Goal: Complete application form: Complete application form

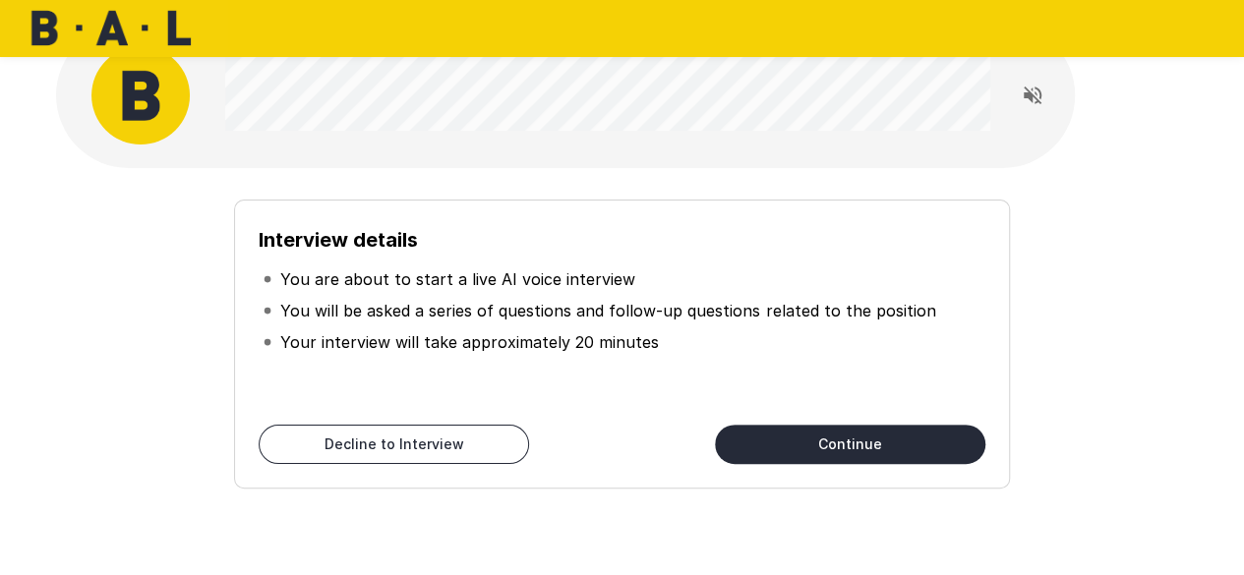
scroll to position [57, 0]
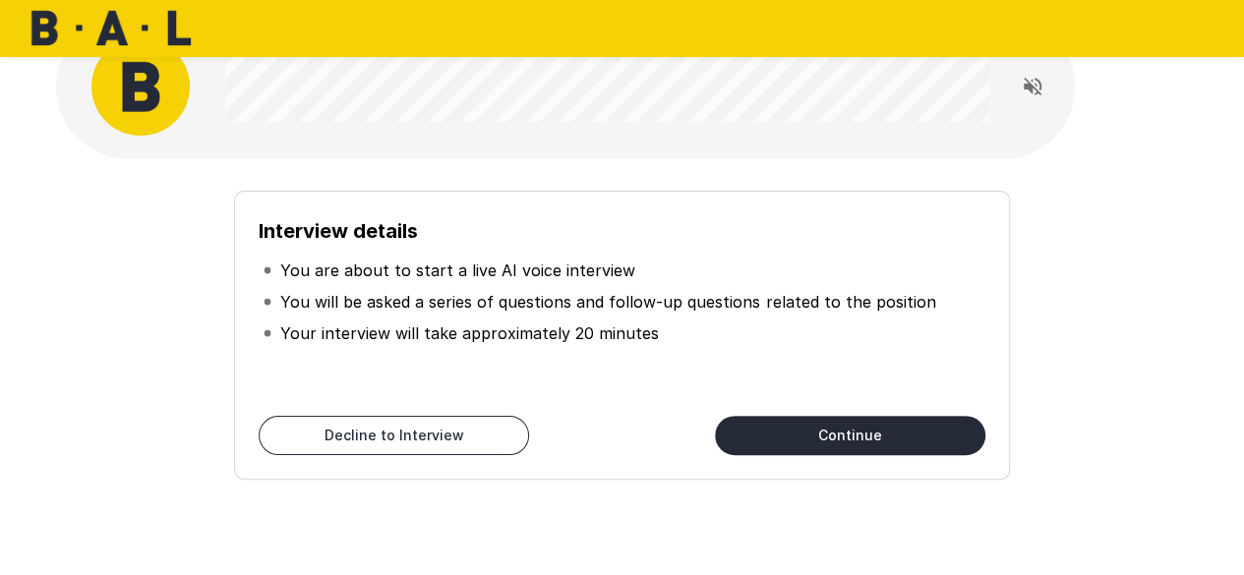
click at [787, 438] on button "Continue" at bounding box center [850, 435] width 271 height 39
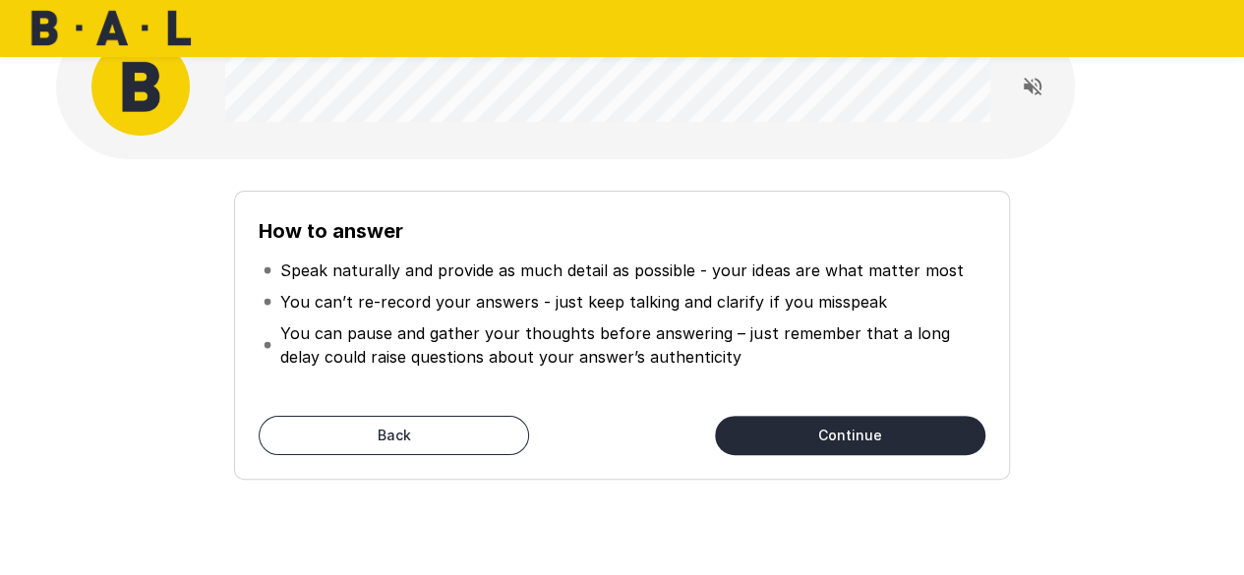
click at [787, 438] on button "Continue" at bounding box center [850, 435] width 271 height 39
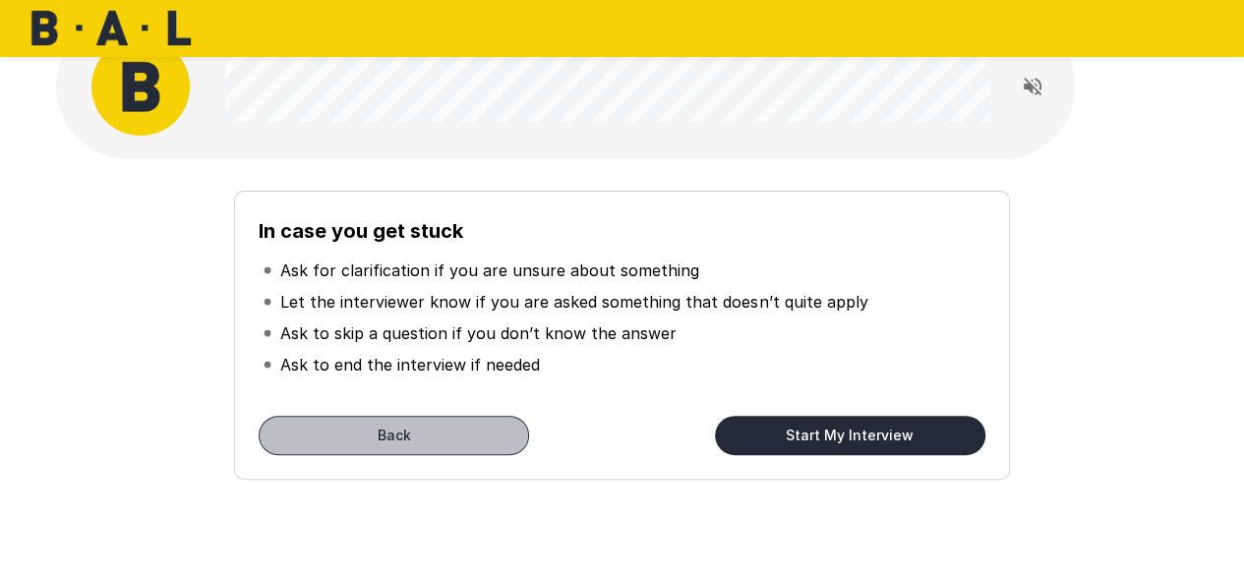
click at [447, 430] on button "Back" at bounding box center [394, 435] width 271 height 39
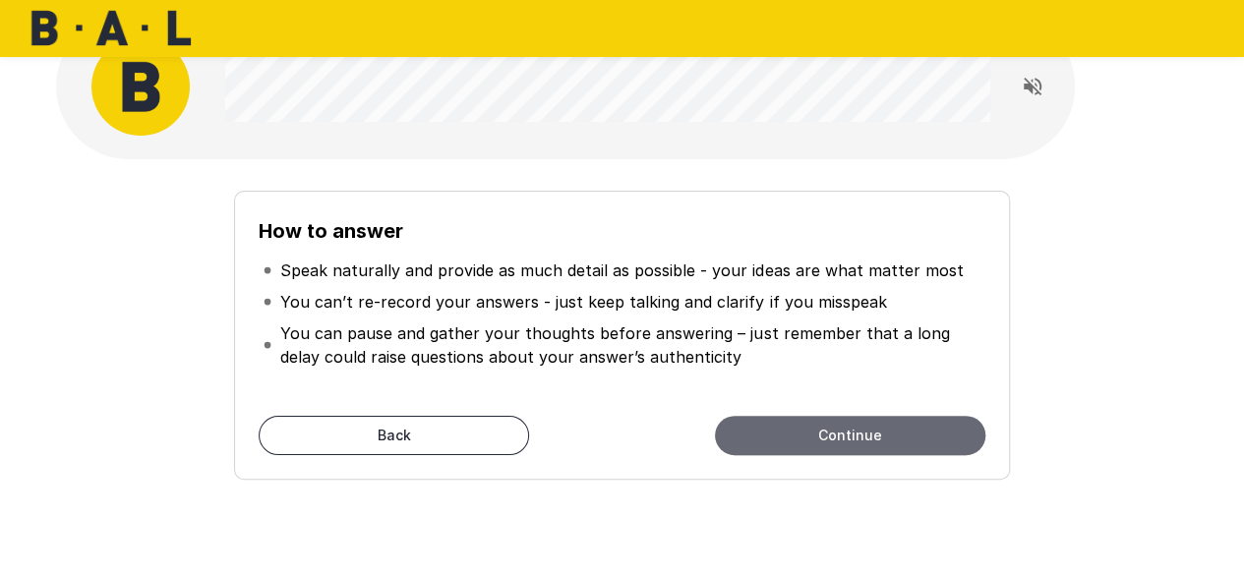
click at [796, 434] on button "Continue" at bounding box center [850, 435] width 271 height 39
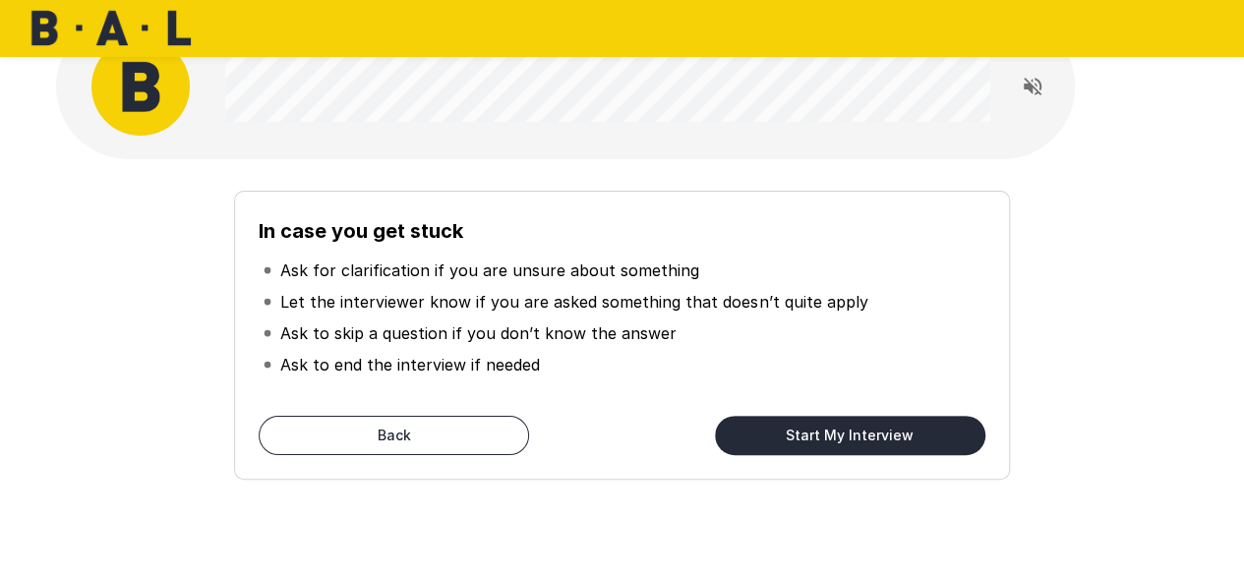
click at [796, 434] on button "Start My Interview" at bounding box center [850, 435] width 271 height 39
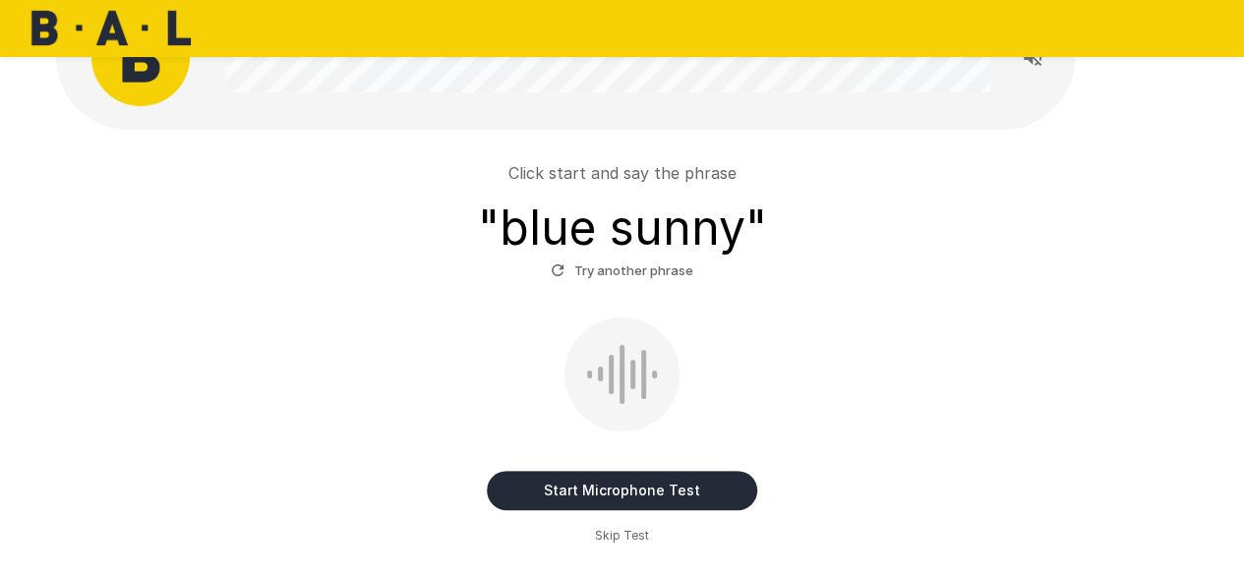
scroll to position [86, 0]
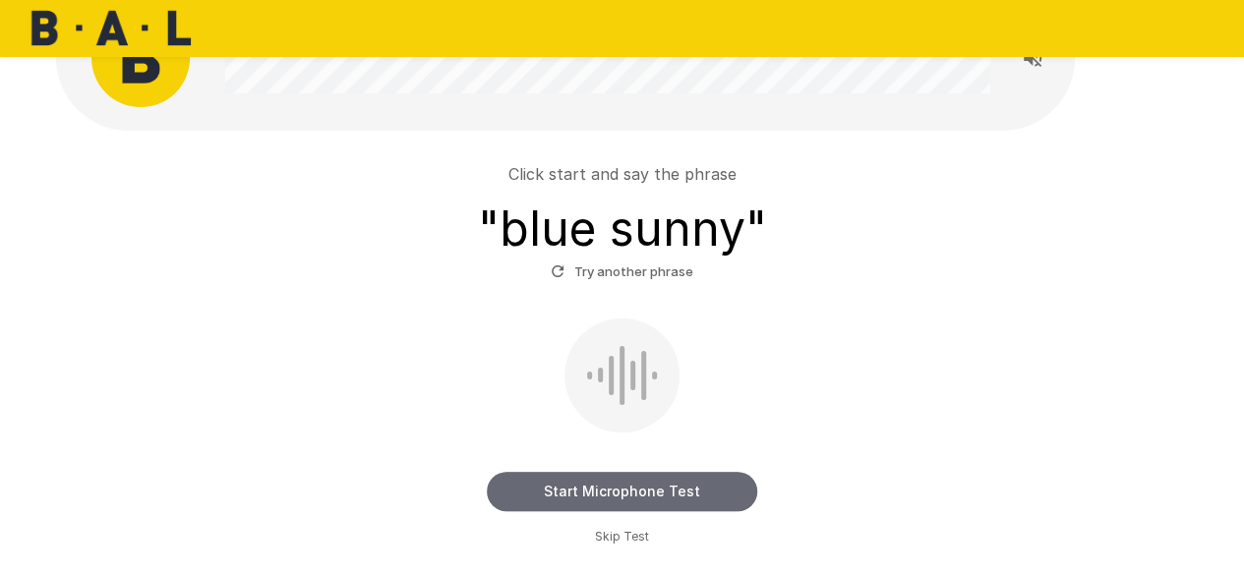
click at [582, 495] on button "Start Microphone Test" at bounding box center [622, 491] width 271 height 39
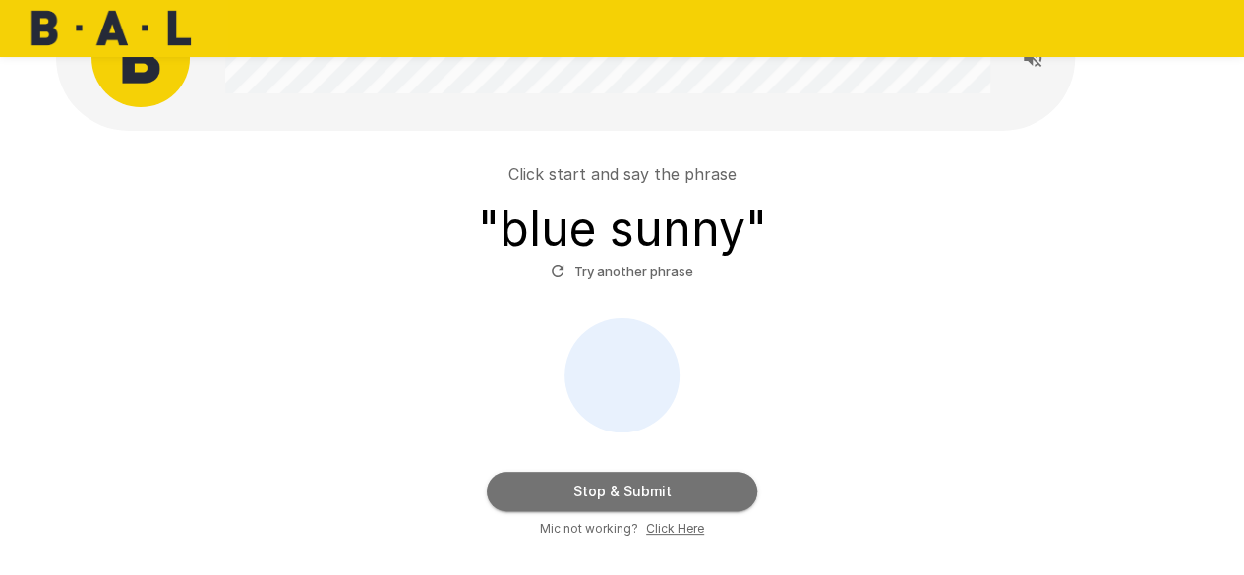
click at [582, 495] on button "Stop & Submit" at bounding box center [622, 491] width 271 height 39
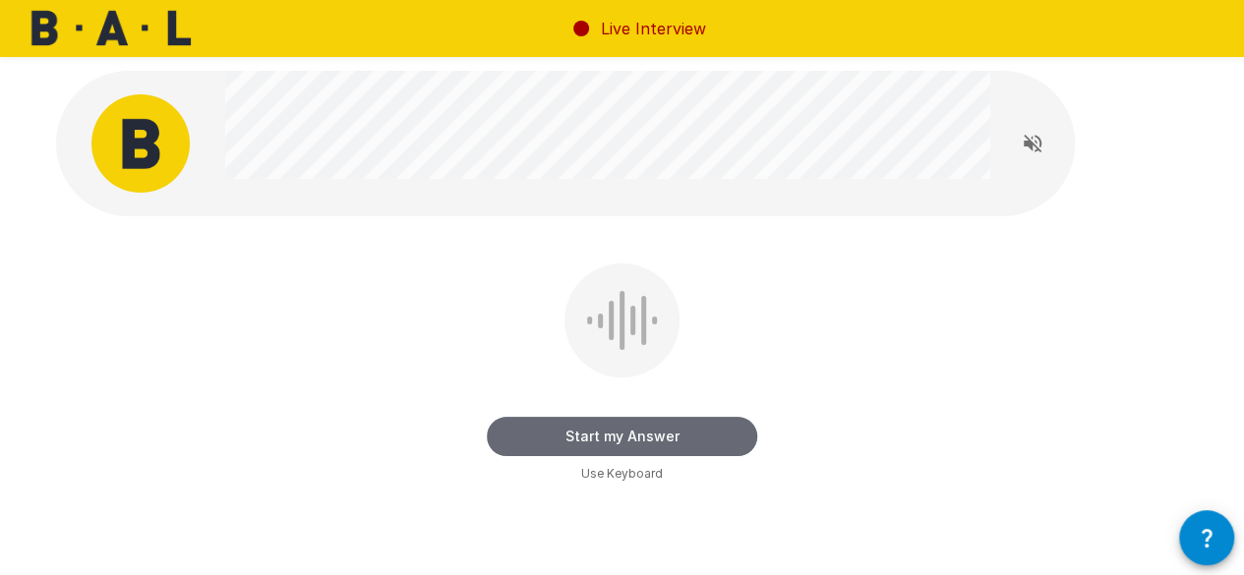
click at [602, 443] on button "Start my Answer" at bounding box center [622, 436] width 271 height 39
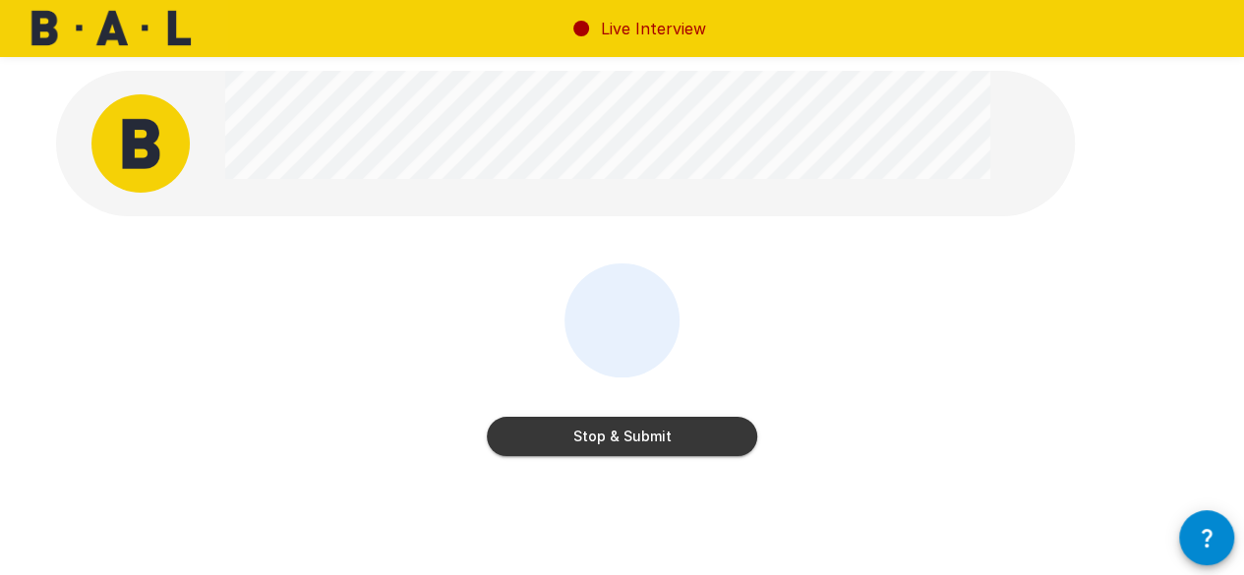
click at [659, 437] on button "Stop & Submit" at bounding box center [622, 436] width 271 height 39
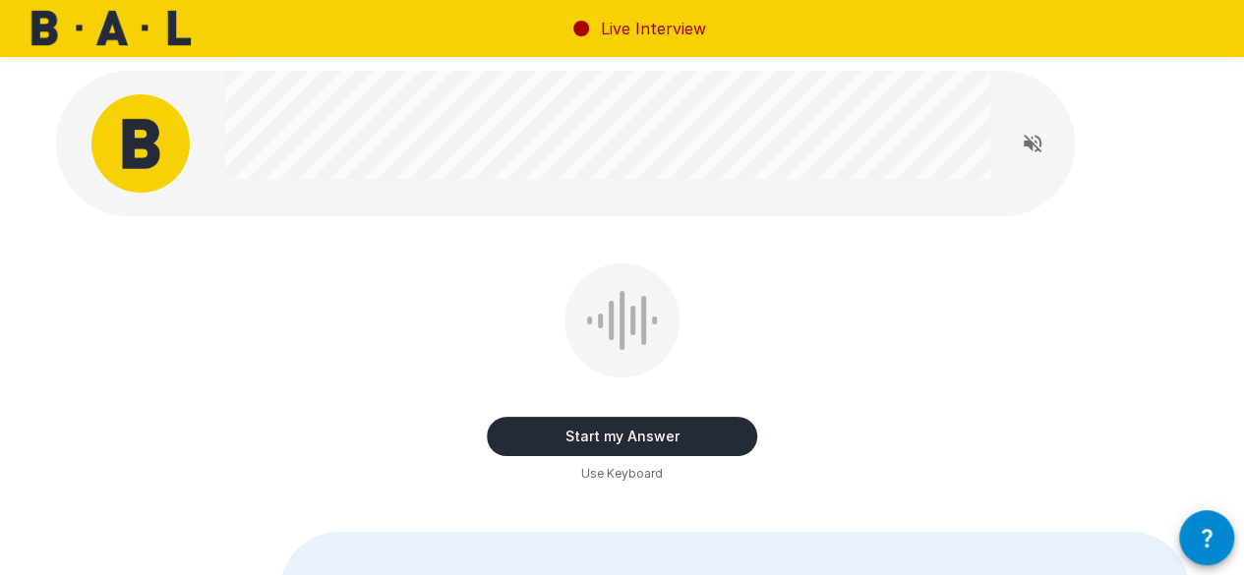
click at [684, 444] on button "Start my Answer" at bounding box center [622, 436] width 271 height 39
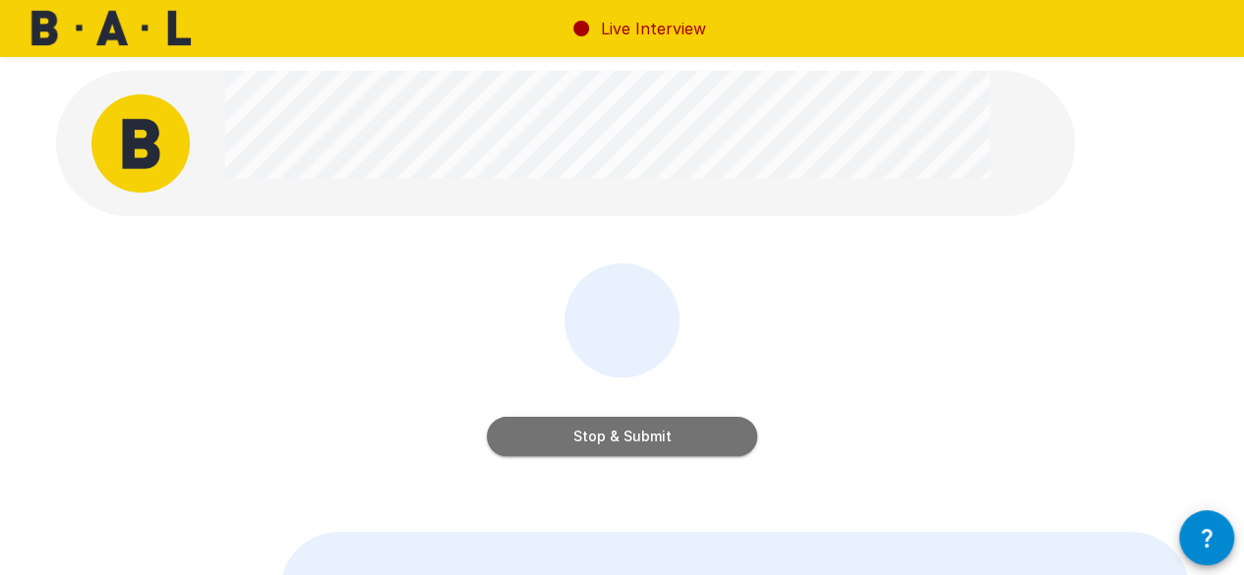
click at [663, 443] on button "Stop & Submit" at bounding box center [622, 436] width 271 height 39
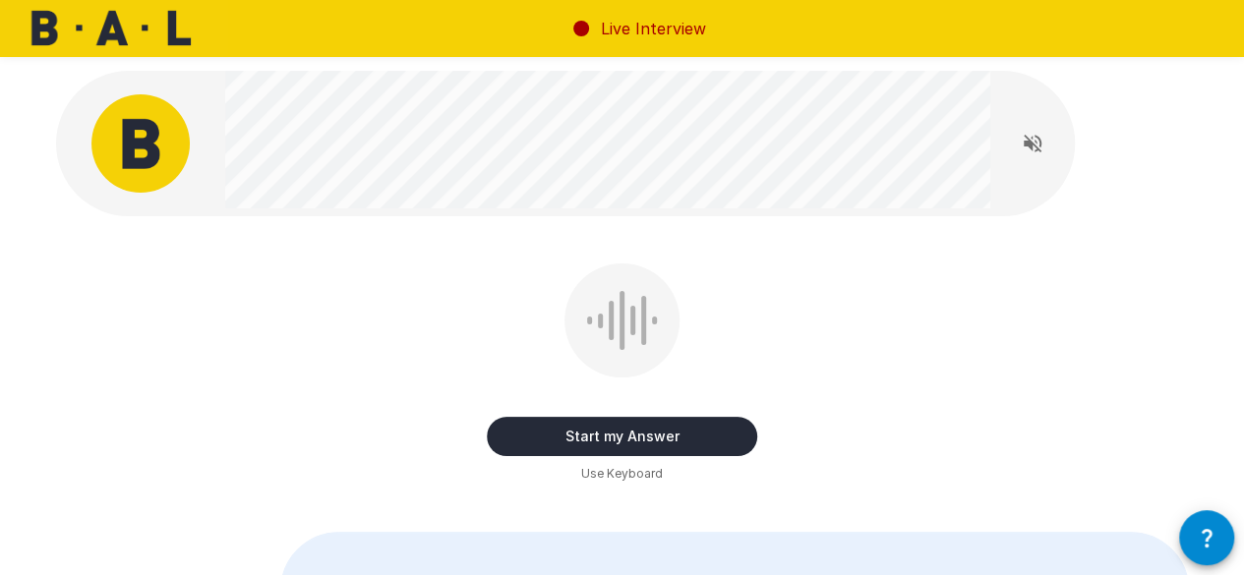
click at [665, 439] on button "Start my Answer" at bounding box center [622, 436] width 271 height 39
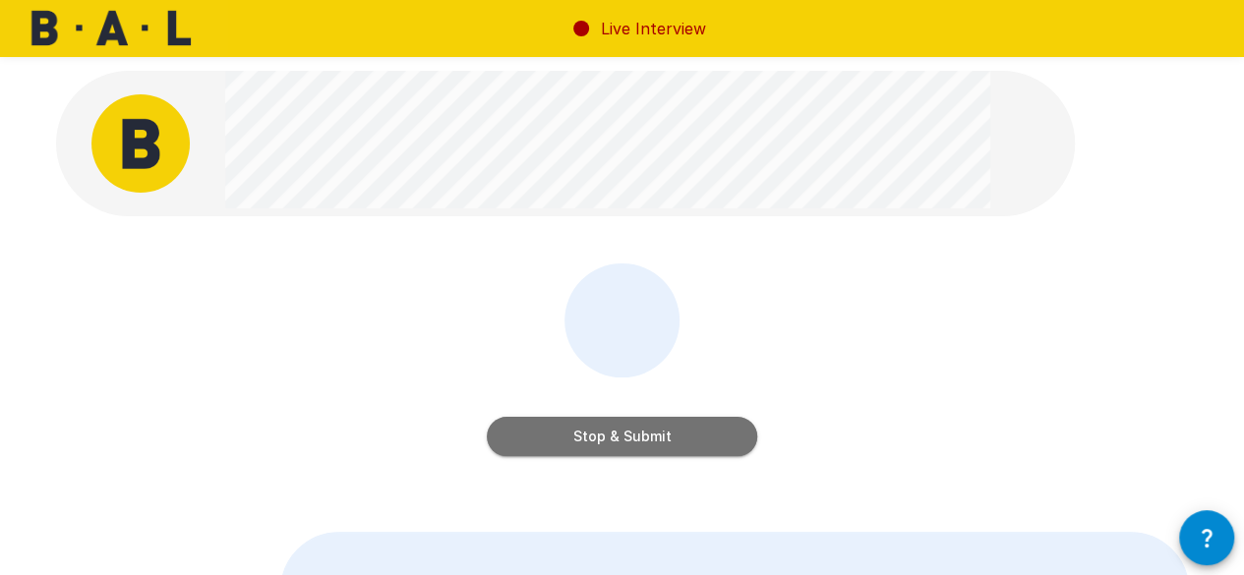
click at [661, 437] on button "Stop & Submit" at bounding box center [622, 436] width 271 height 39
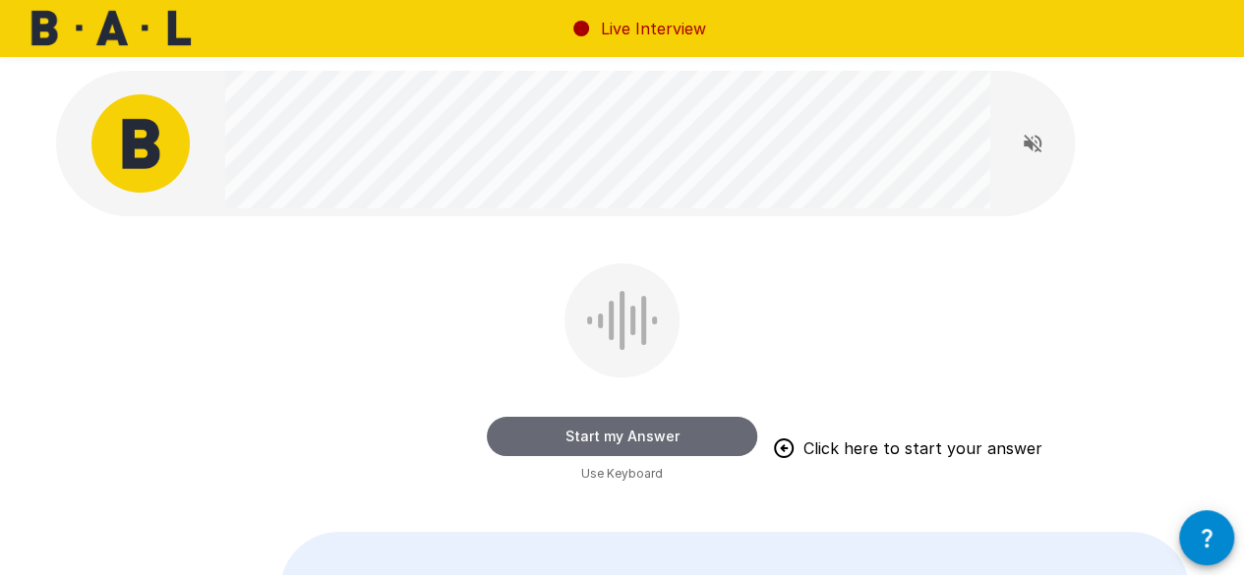
click at [671, 438] on button "Start my Answer" at bounding box center [622, 436] width 271 height 39
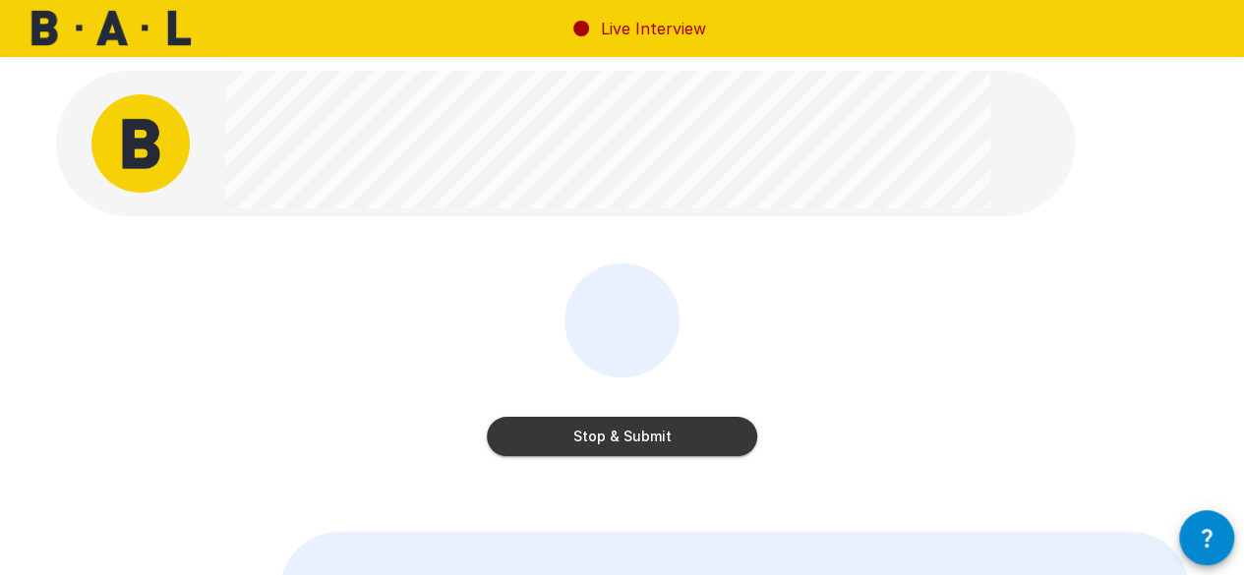
click at [675, 439] on button "Stop & Submit" at bounding box center [622, 436] width 271 height 39
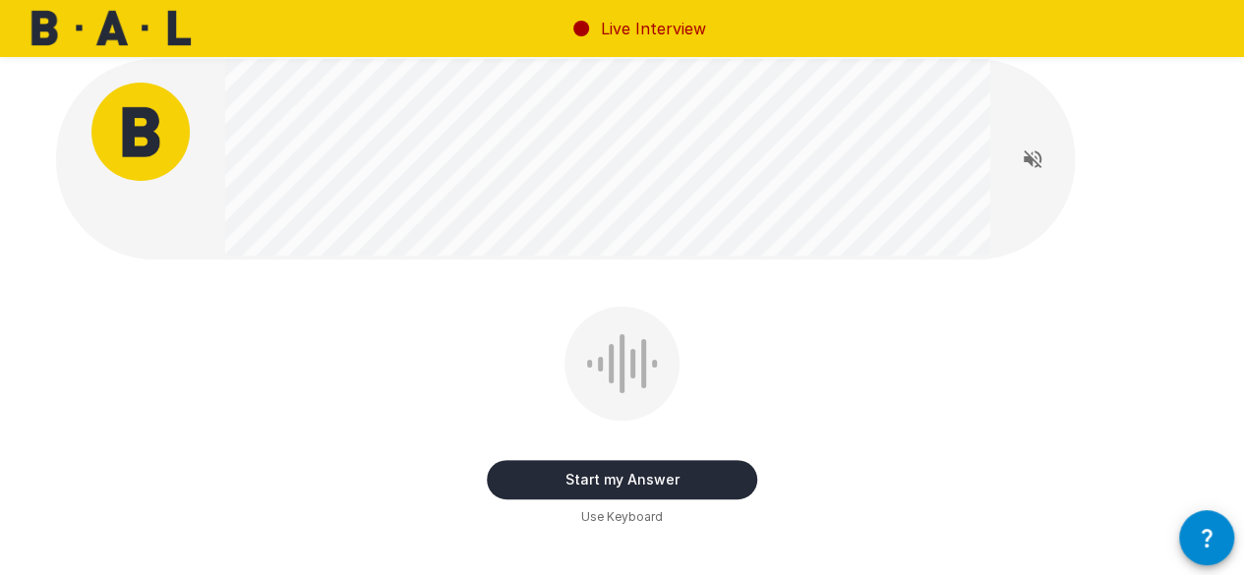
scroll to position [14, 0]
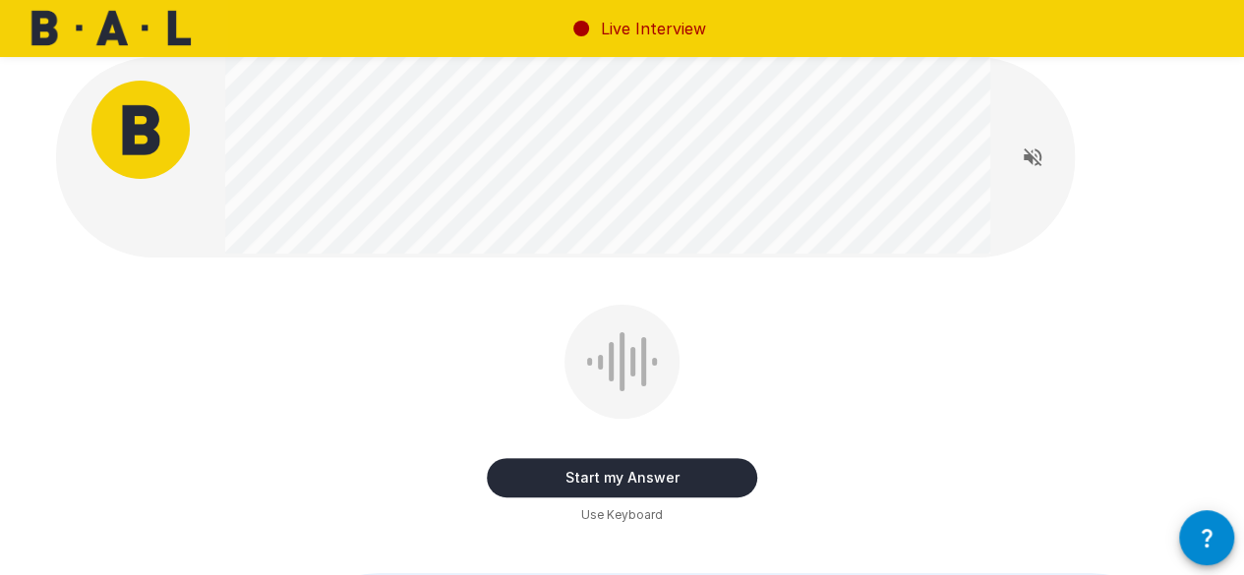
click at [626, 483] on button "Start my Answer" at bounding box center [622, 477] width 271 height 39
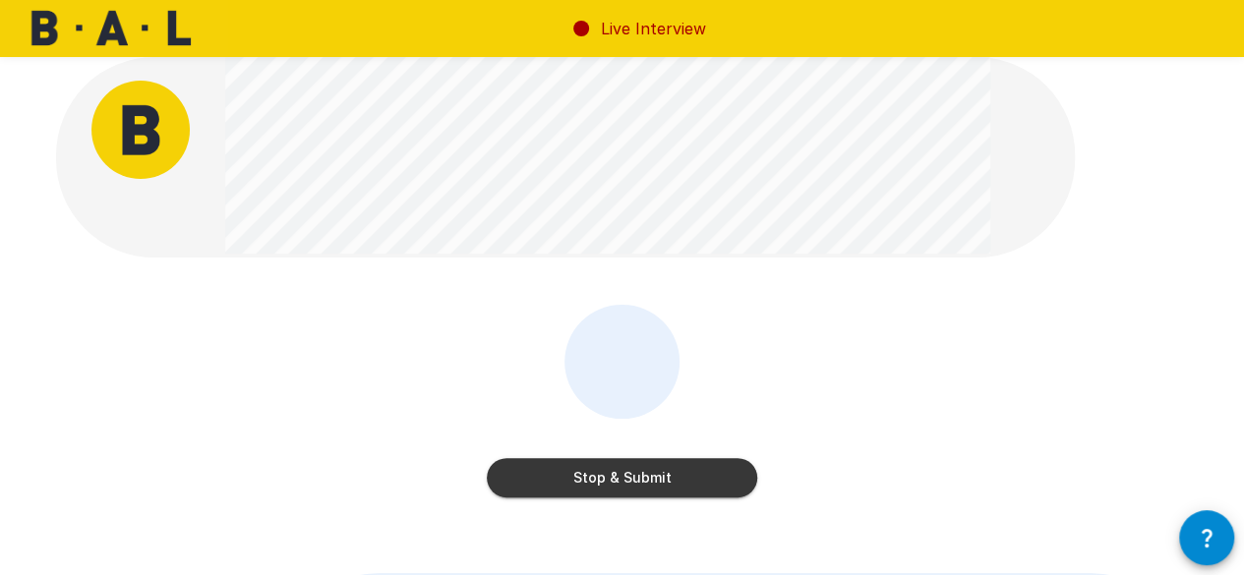
click at [647, 480] on button "Stop & Submit" at bounding box center [622, 477] width 271 height 39
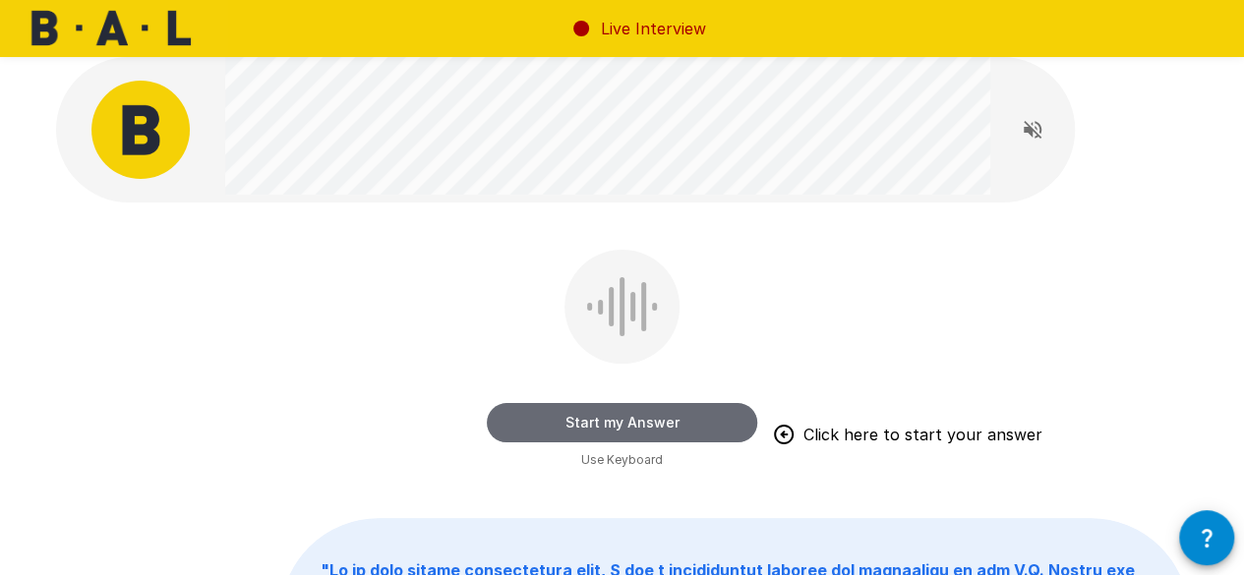
click at [668, 428] on button "Start my Answer" at bounding box center [622, 422] width 271 height 39
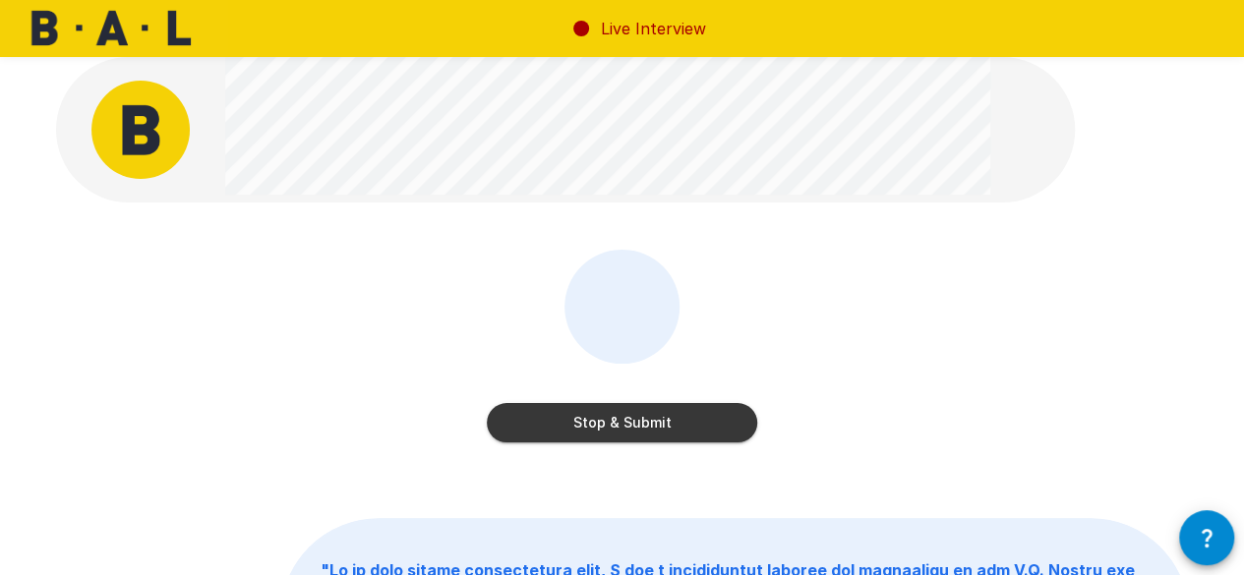
click at [620, 424] on button "Stop & Submit" at bounding box center [622, 422] width 271 height 39
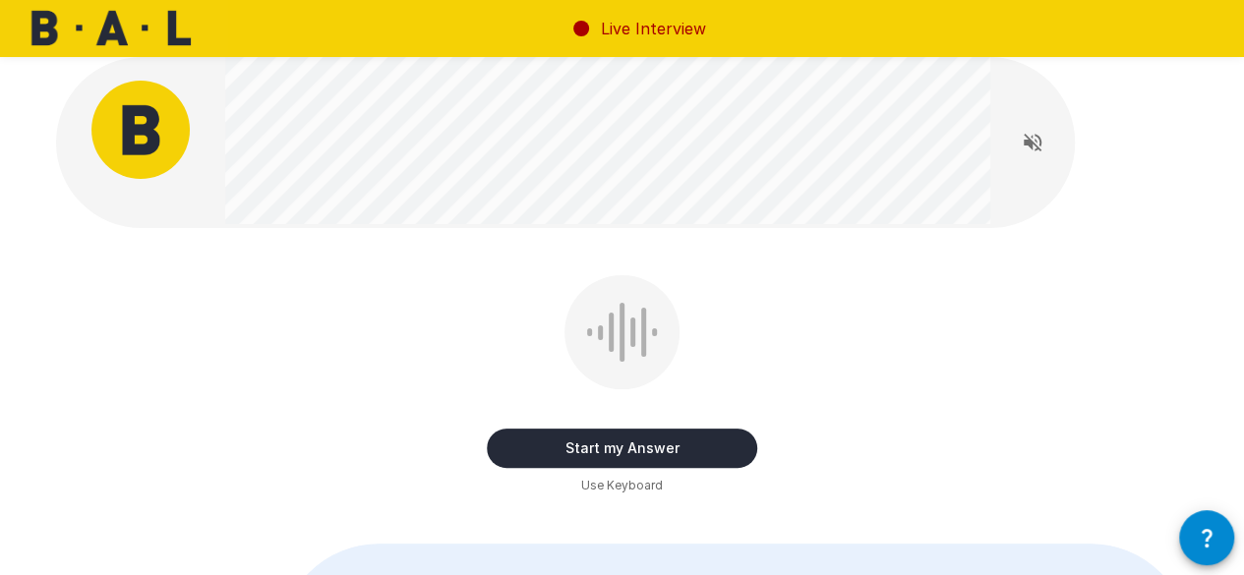
click at [698, 449] on button "Start my Answer" at bounding box center [622, 448] width 271 height 39
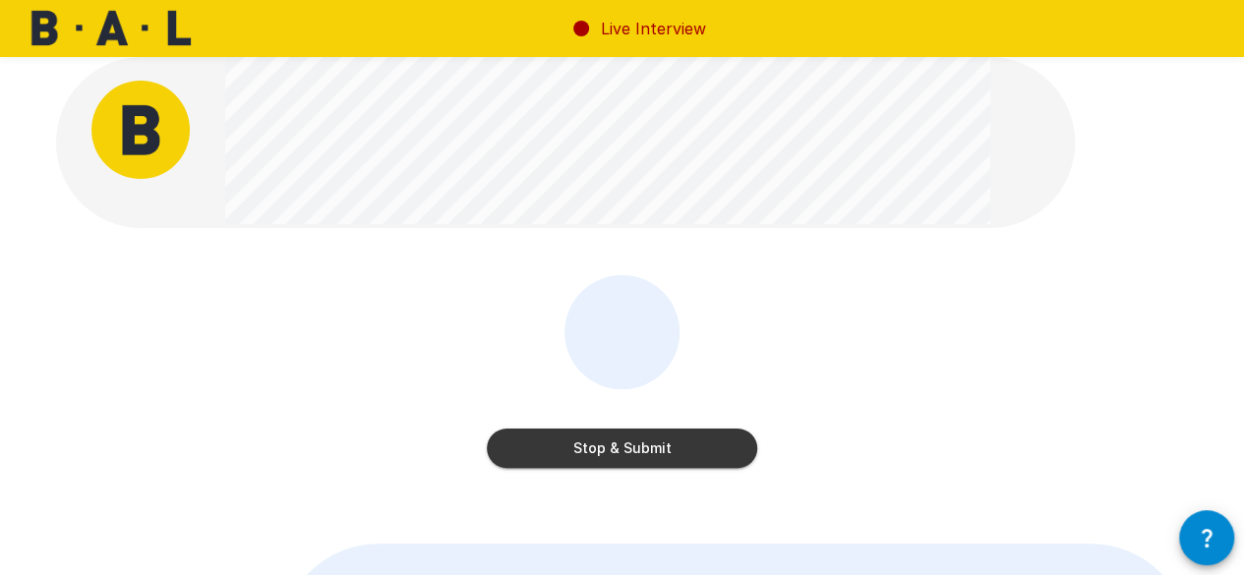
click at [655, 446] on button "Stop & Submit" at bounding box center [622, 448] width 271 height 39
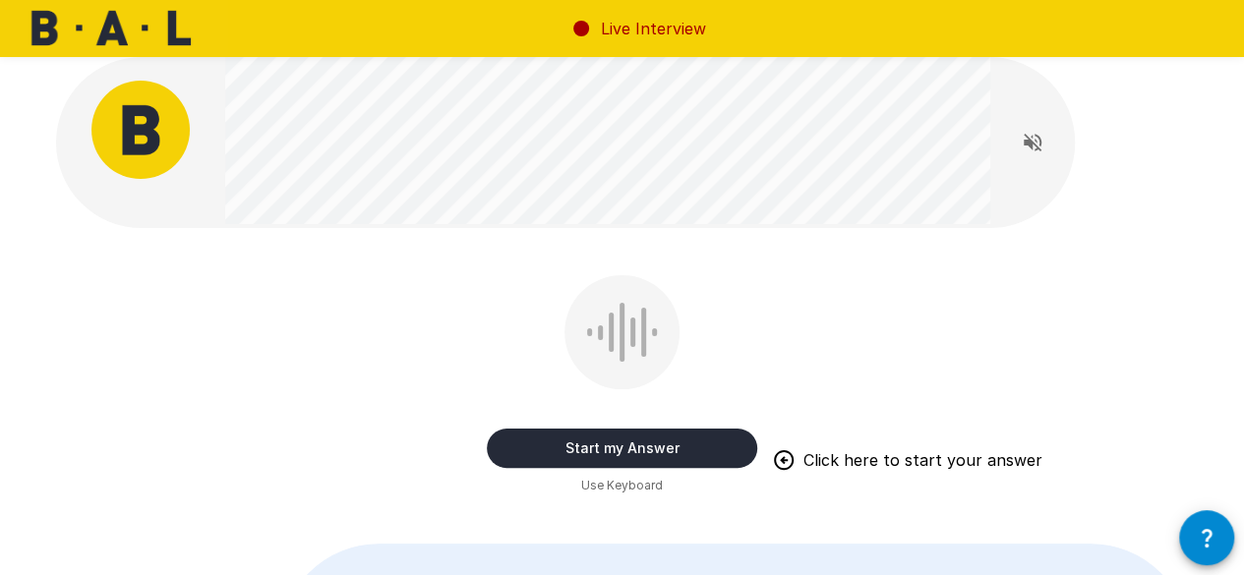
click at [605, 453] on button "Start my Answer" at bounding box center [622, 448] width 271 height 39
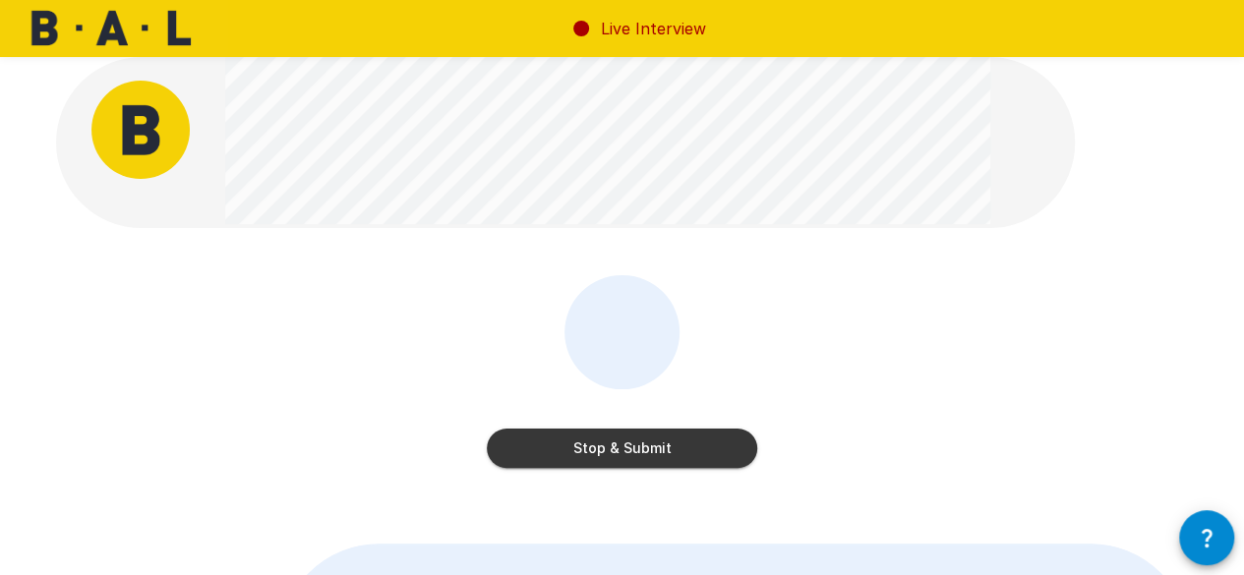
click at [527, 450] on button "Stop & Submit" at bounding box center [622, 448] width 271 height 39
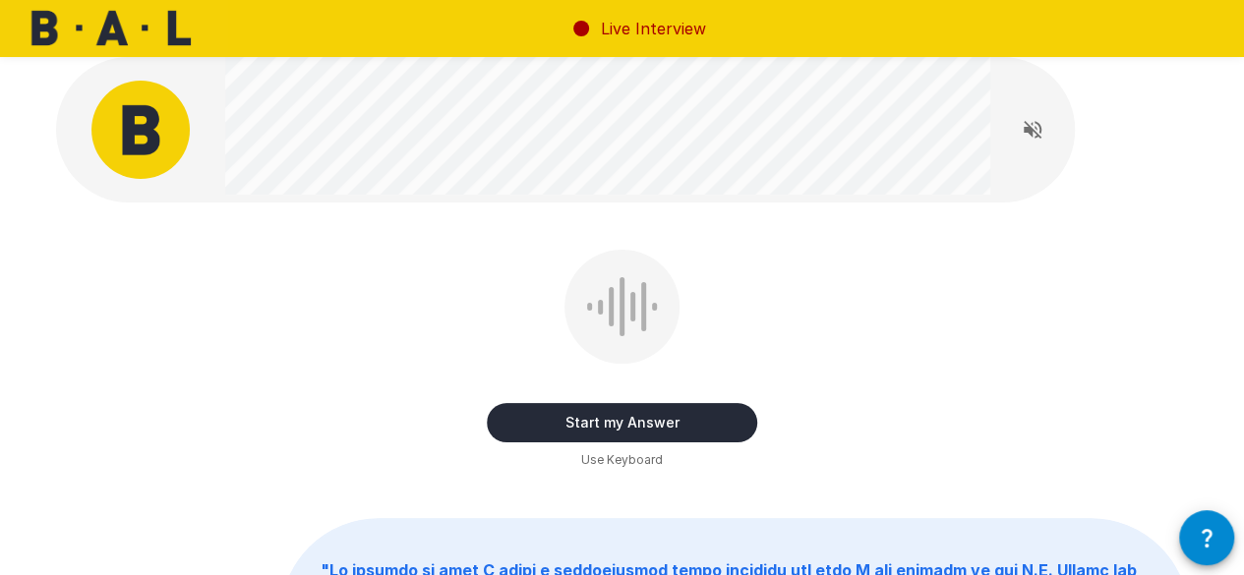
click at [684, 414] on button "Start my Answer" at bounding box center [622, 422] width 271 height 39
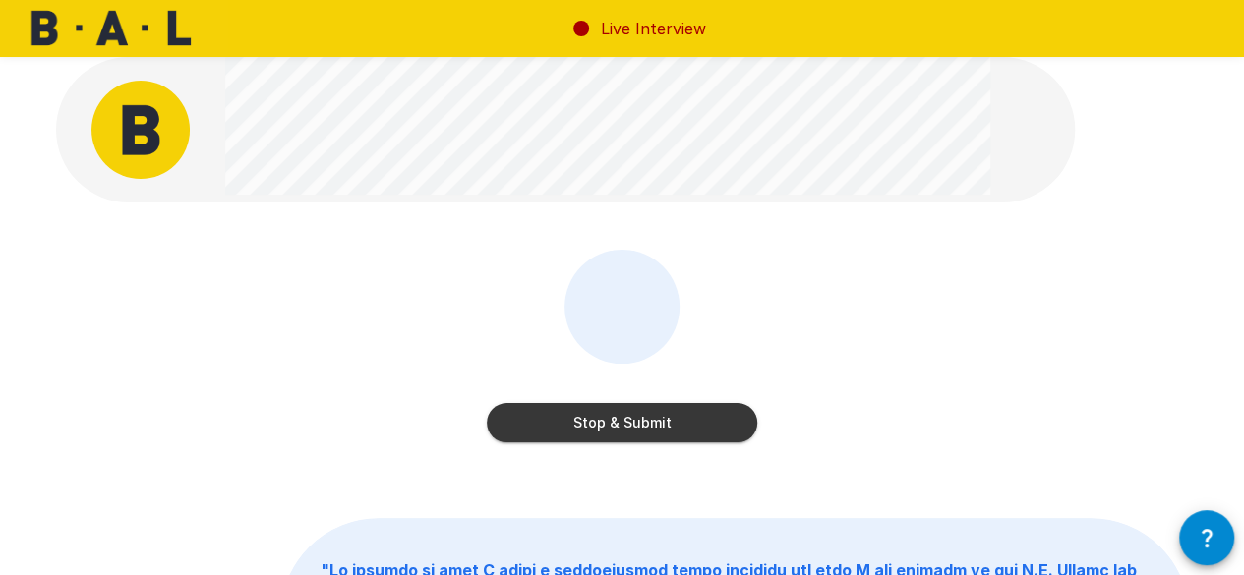
click at [641, 425] on button "Stop & Submit" at bounding box center [622, 422] width 271 height 39
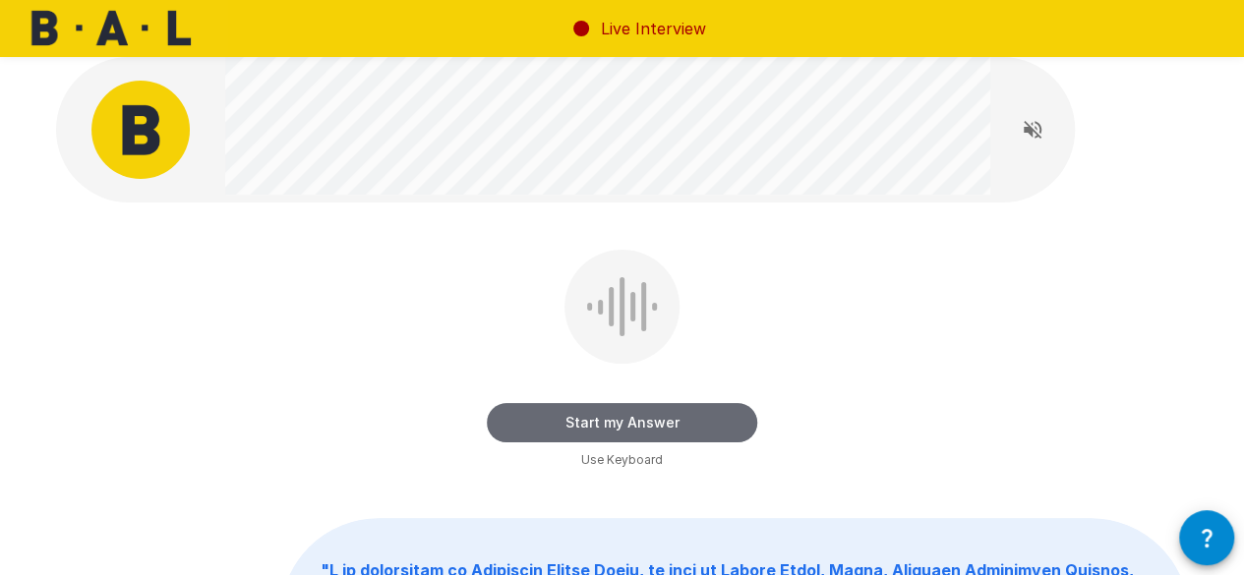
click at [641, 425] on button "Start my Answer" at bounding box center [622, 422] width 271 height 39
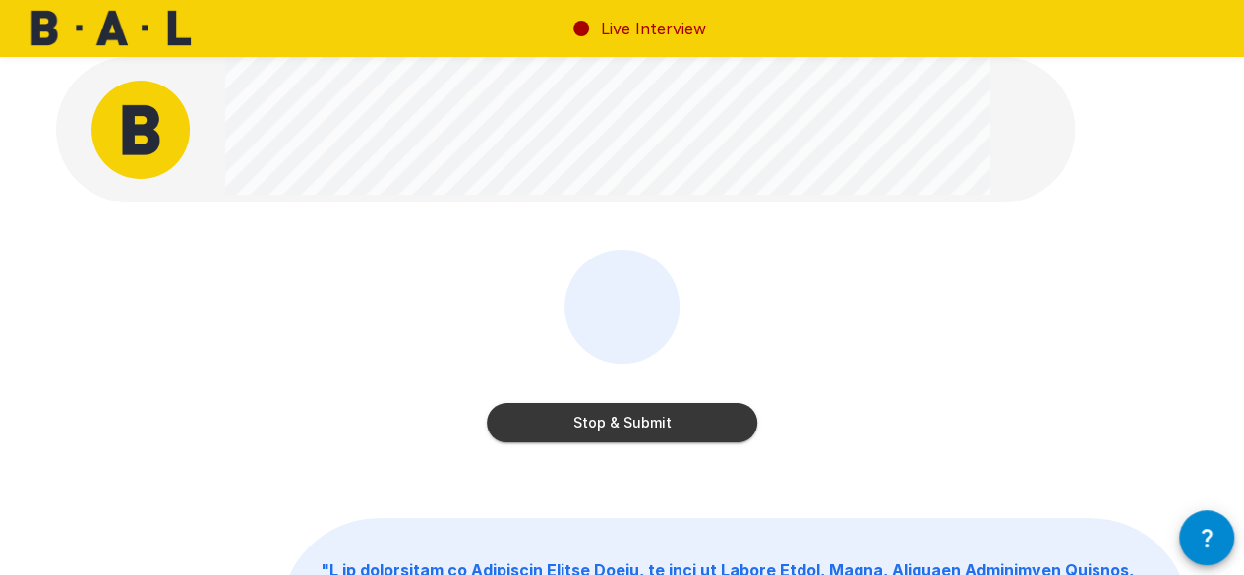
click at [524, 421] on button "Stop & Submit" at bounding box center [622, 422] width 271 height 39
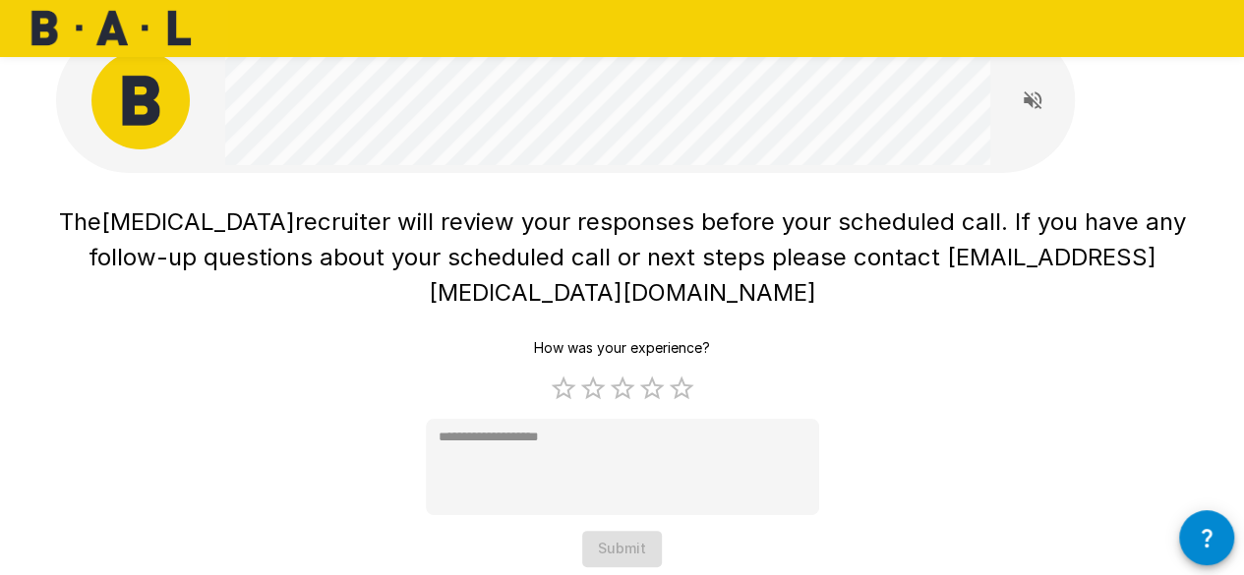
scroll to position [0, 0]
